Goal: Task Accomplishment & Management: Use online tool/utility

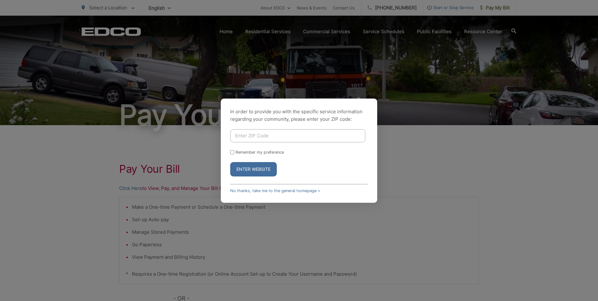
click at [281, 134] on input "Enter ZIP Code" at bounding box center [297, 135] width 135 height 13
type input "92028"
click at [253, 172] on button "Enter Website" at bounding box center [253, 169] width 47 height 14
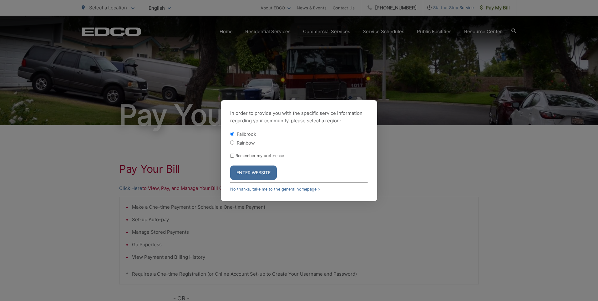
click at [255, 162] on form "Fallbrook Rainbow Remember my preference Enter Website" at bounding box center [299, 155] width 138 height 49
click at [257, 171] on button "Enter Website" at bounding box center [253, 173] width 47 height 14
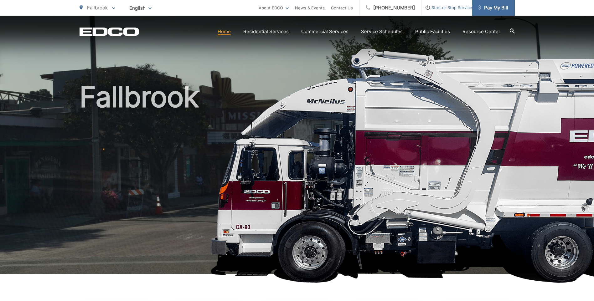
click at [503, 8] on span "Pay My Bill" at bounding box center [493, 8] width 30 height 8
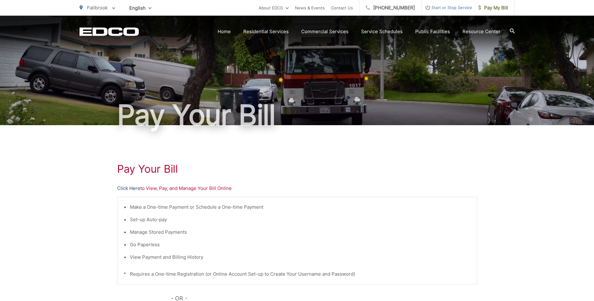
click at [129, 188] on link "Click Here" at bounding box center [128, 189] width 23 height 8
